Goal: Information Seeking & Learning: Find specific fact

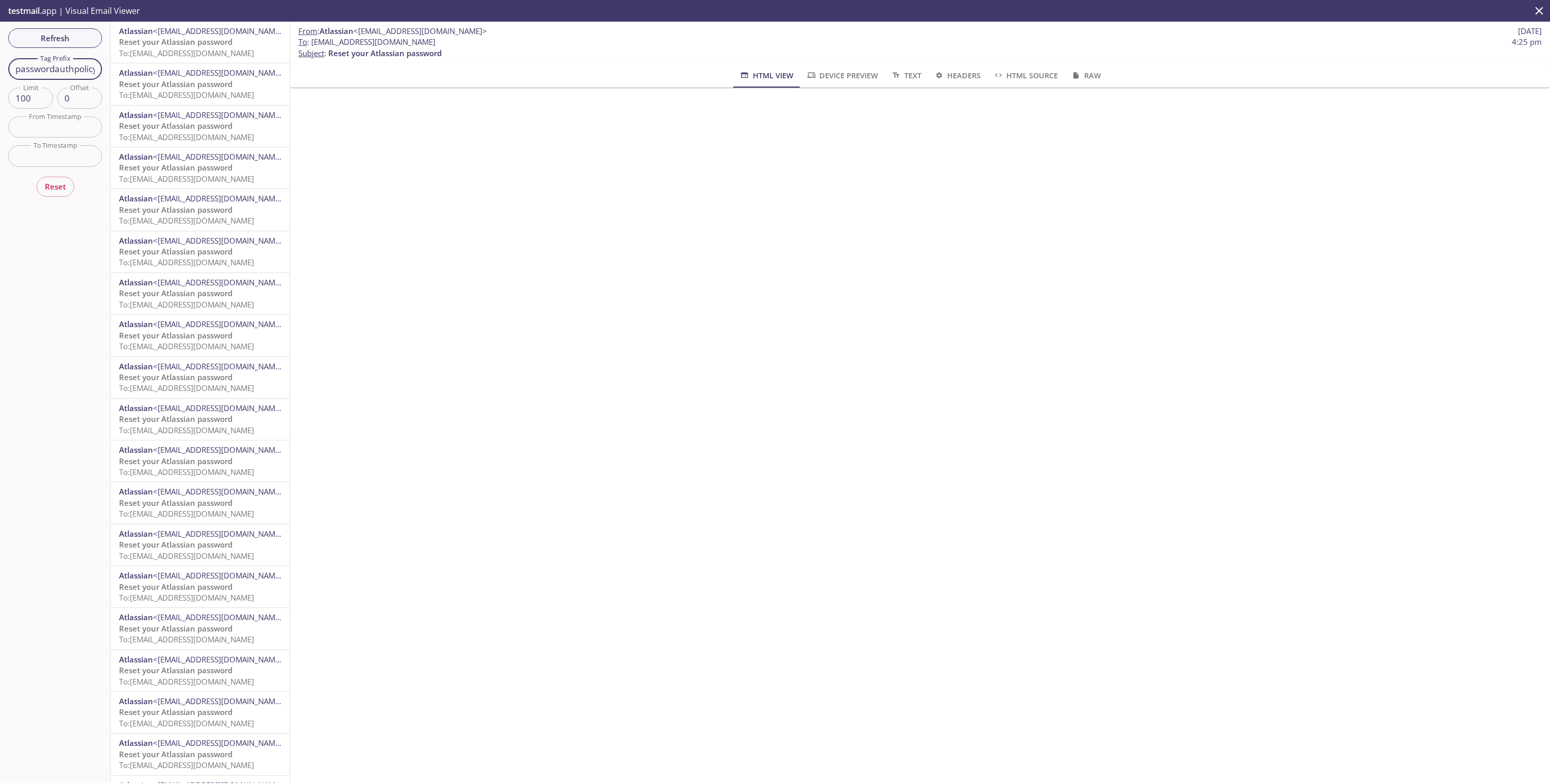
click at [43, 73] on input "passwordauthpolicy.stg" at bounding box center [55, 69] width 94 height 21
click at [52, 73] on input "passwordauthpolicy.stg" at bounding box center [55, 69] width 94 height 21
paste input "[PERSON_NAME][EMAIL_ADDRESS][DOMAIN_NAME]"
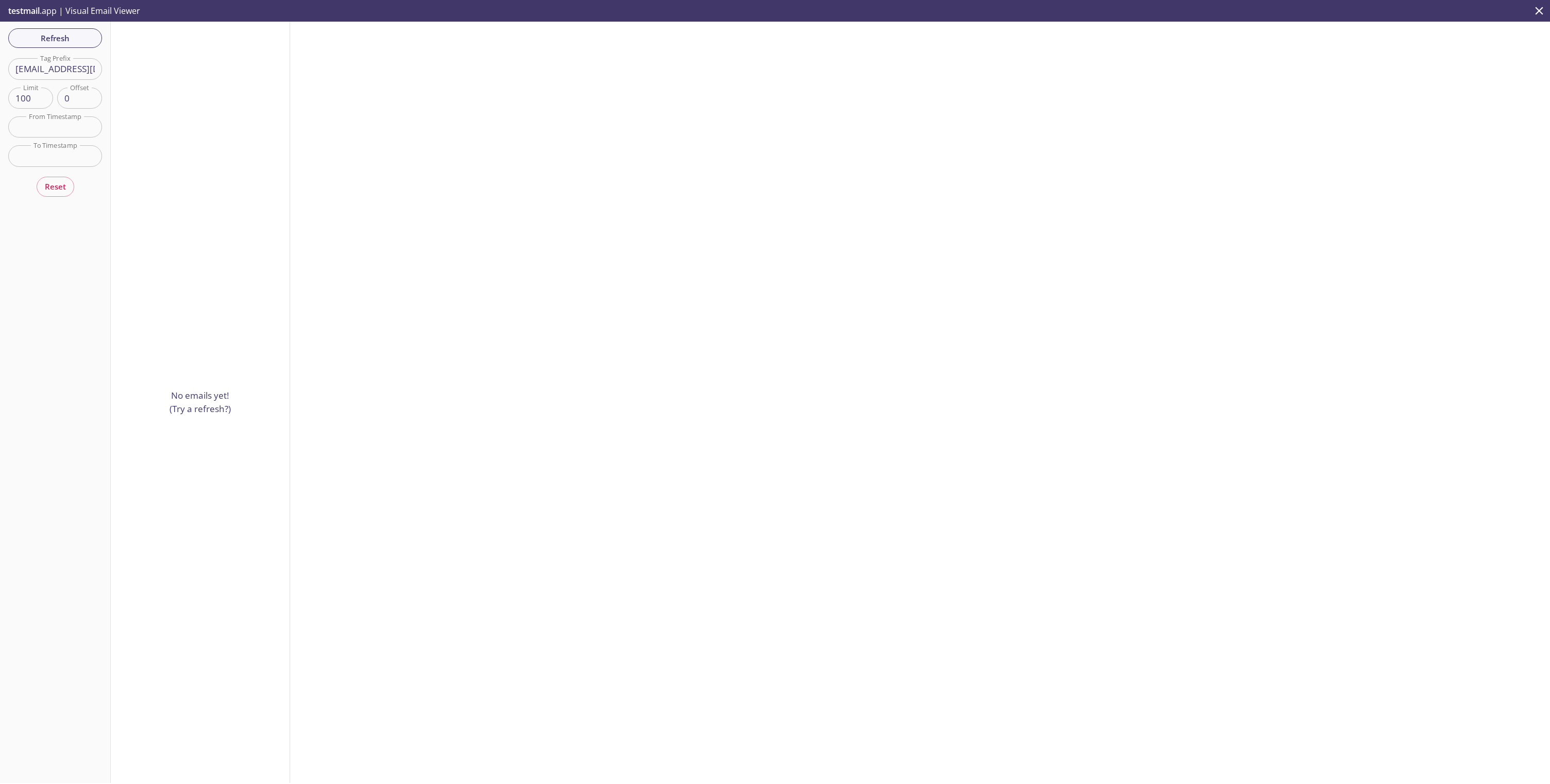
click at [44, 83] on div "Refresh Filters Tag Prefix [EMAIL_ADDRESS][DOMAIN_NAME] Tag Prefix Limit 100 Li…" at bounding box center [55, 403] width 111 height 762
click at [44, 76] on input "[EMAIL_ADDRESS][DOMAIN_NAME]" at bounding box center [55, 69] width 94 height 21
click at [45, 76] on input "[EMAIL_ADDRESS][DOMAIN_NAME]" at bounding box center [55, 69] width 94 height 21
click at [73, 63] on input "[EMAIL_ADDRESS][DOMAIN_NAME]" at bounding box center [55, 69] width 94 height 21
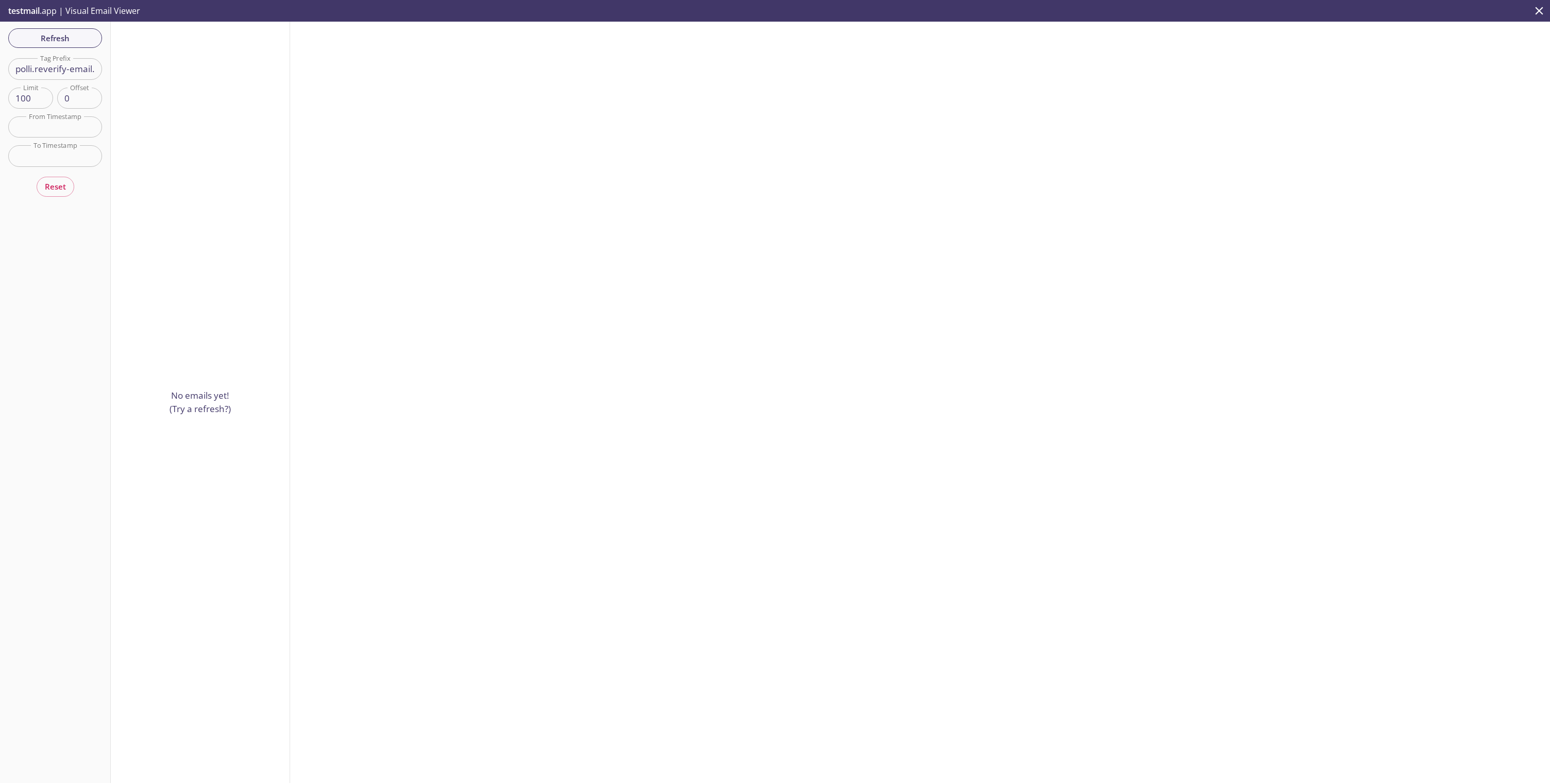
click at [39, 70] on input "polli.reverify-email.ddev" at bounding box center [55, 69] width 94 height 21
click at [36, 72] on input "polli.reverify-email.ddev" at bounding box center [55, 69] width 94 height 21
type input "reverify-email.ddev"
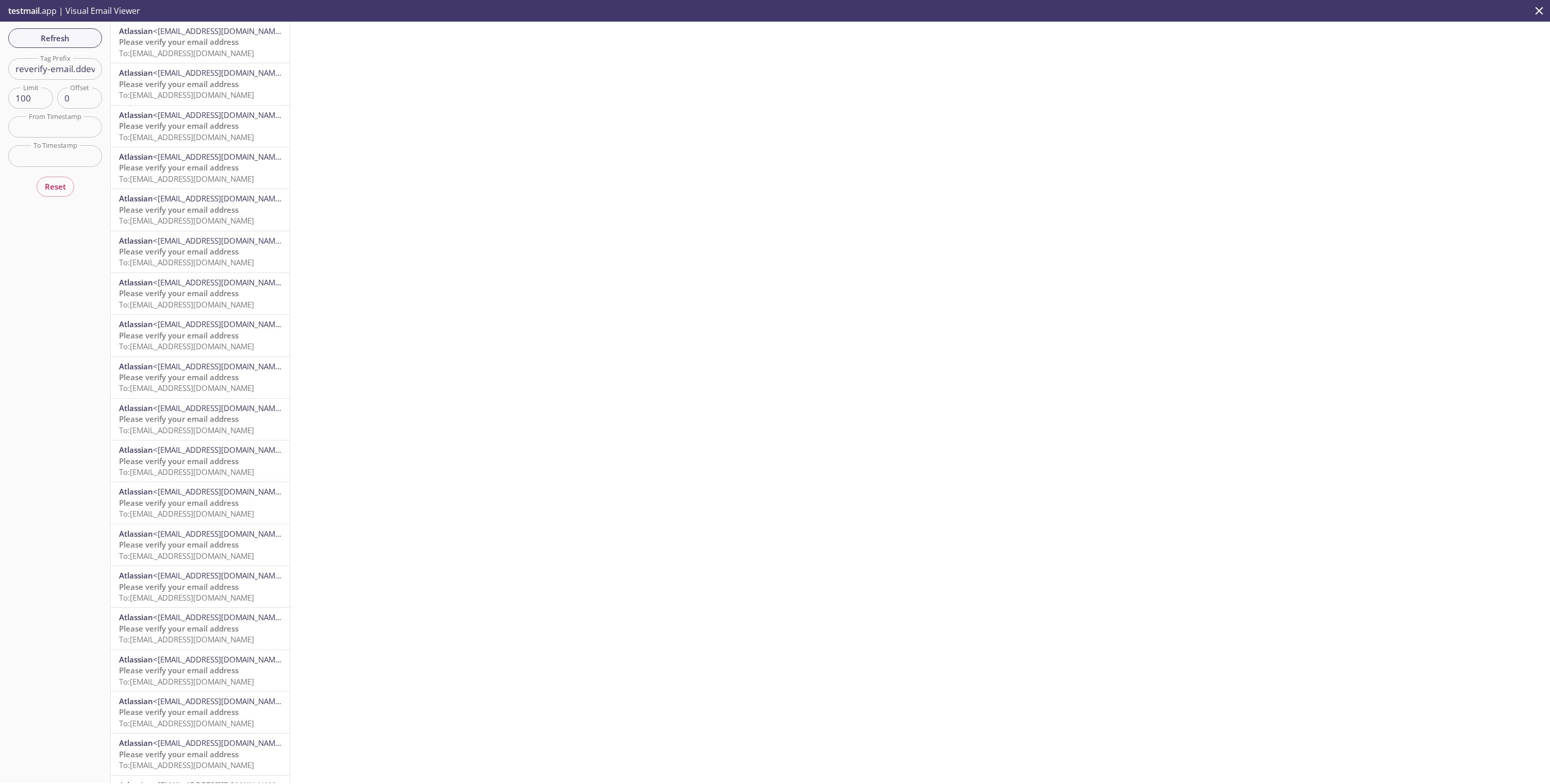
click at [167, 31] on span "<[EMAIL_ADDRESS][DOMAIN_NAME]>" at bounding box center [220, 31] width 134 height 10
